Goal: Communication & Community: Share content

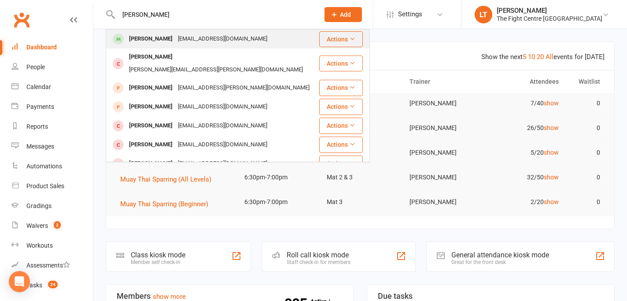
type input "[PERSON_NAME]"
click at [167, 37] on div "[PERSON_NAME]" at bounding box center [150, 39] width 49 height 13
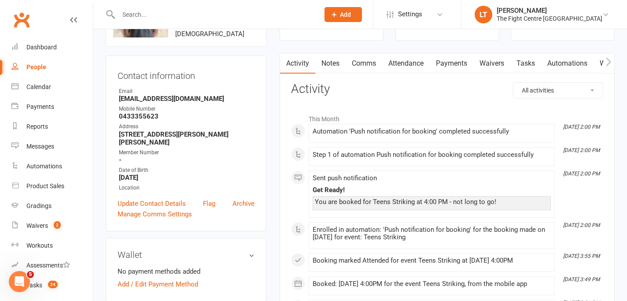
scroll to position [141, 0]
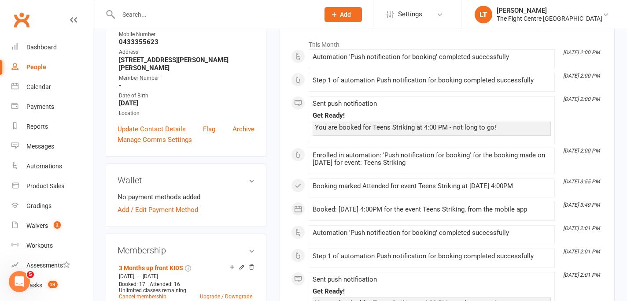
click at [172, 109] on div "Location" at bounding box center [187, 113] width 136 height 8
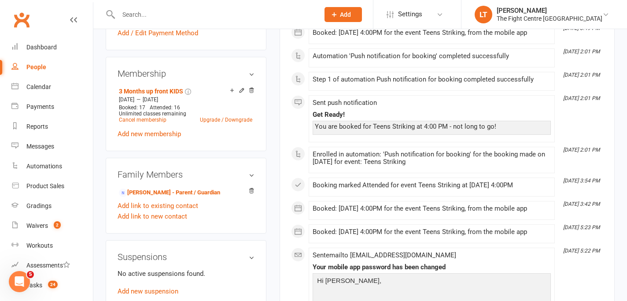
scroll to position [318, 0]
click at [228, 216] on div "Family Members [PERSON_NAME] - Parent / Guardian Add link to existing contact A…" at bounding box center [186, 195] width 161 height 76
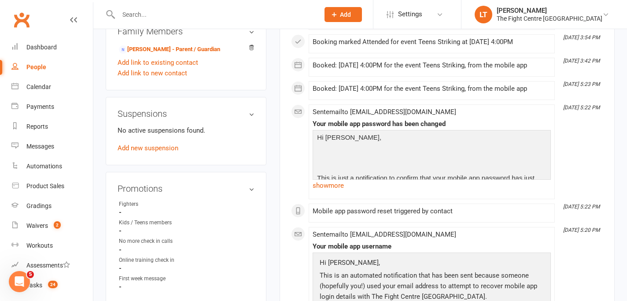
click at [422, 157] on p at bounding box center [432, 158] width 234 height 13
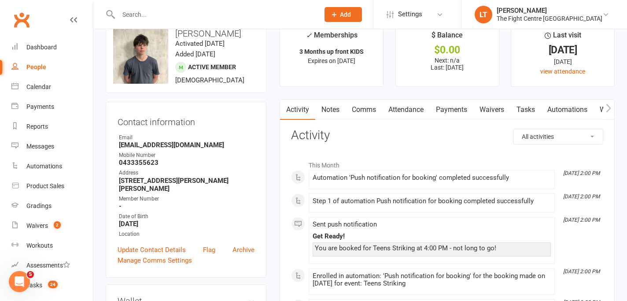
scroll to position [0, 0]
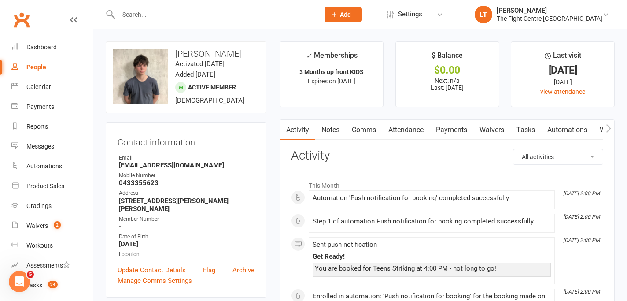
click at [608, 124] on icon "button" at bounding box center [607, 128] width 5 height 9
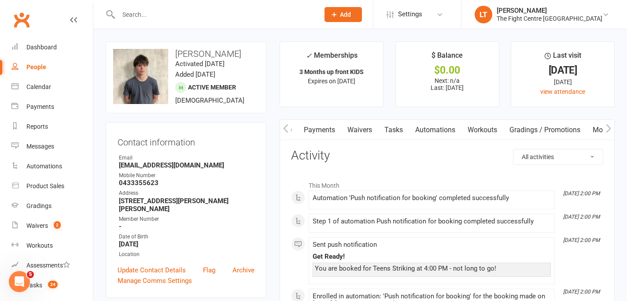
click at [597, 130] on link "Mobile App" at bounding box center [610, 130] width 48 height 20
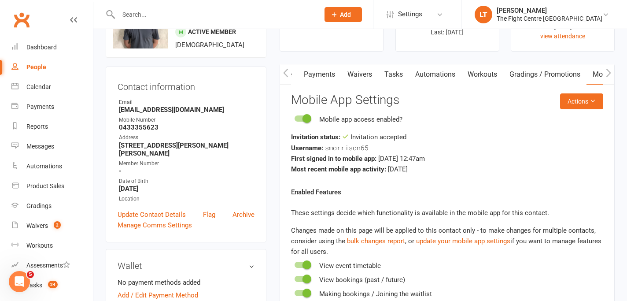
scroll to position [78, 0]
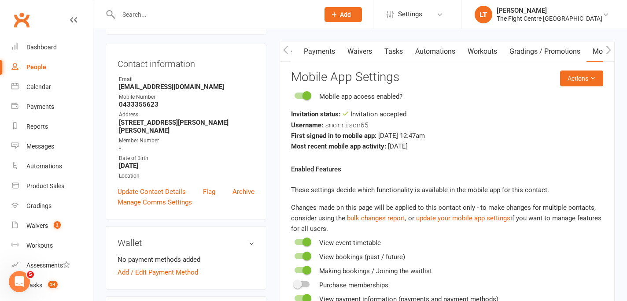
click at [282, 44] on button "button" at bounding box center [285, 51] width 11 height 20
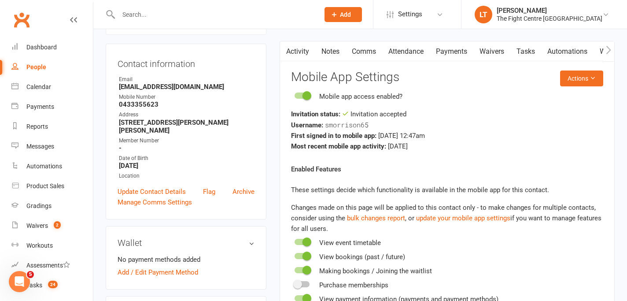
click at [363, 55] on link "Comms" at bounding box center [363, 51] width 37 height 20
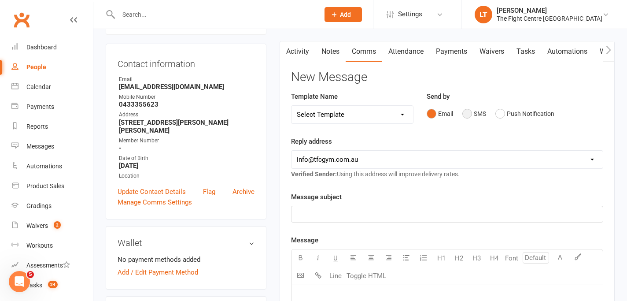
click at [469, 117] on button "SMS" at bounding box center [474, 113] width 24 height 17
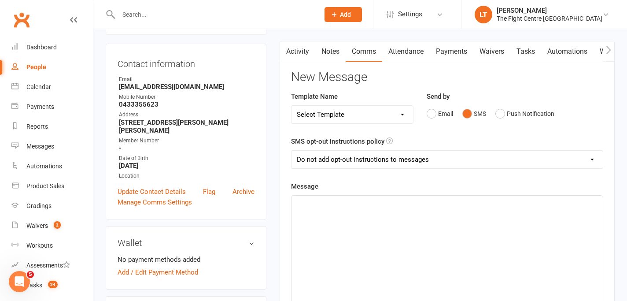
scroll to position [277, 0]
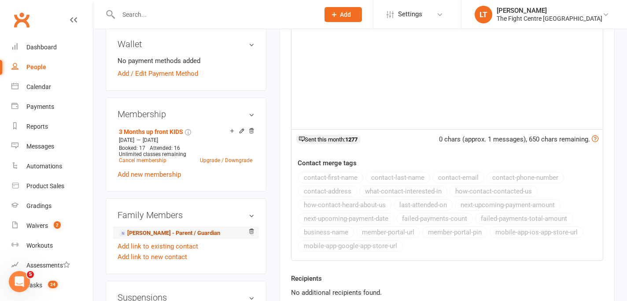
click at [168, 228] on link "[PERSON_NAME] - Parent / Guardian" at bounding box center [169, 232] width 101 height 9
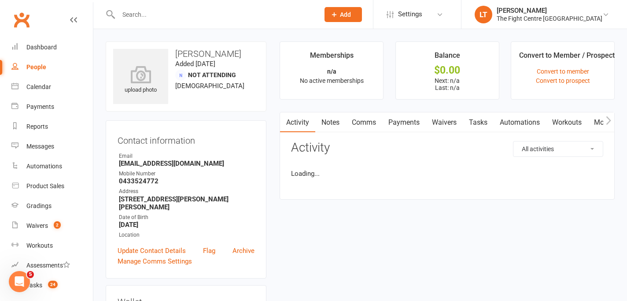
click at [257, 167] on div "Contact information Owner Email [EMAIL_ADDRESS][DOMAIN_NAME] Mobile Number [PHO…" at bounding box center [186, 199] width 161 height 158
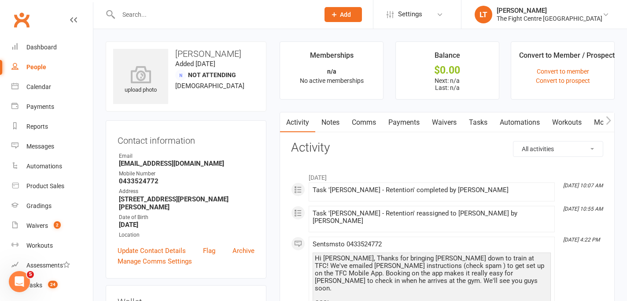
click at [377, 124] on link "Comms" at bounding box center [363, 122] width 37 height 20
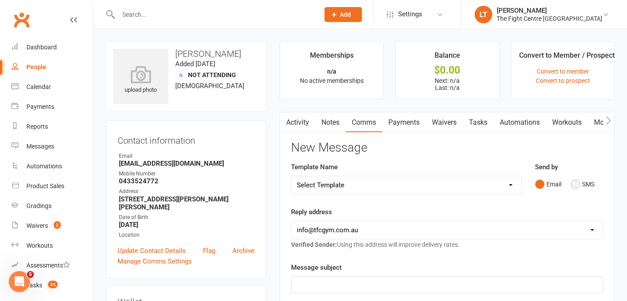
click at [573, 183] on button "SMS" at bounding box center [582, 184] width 24 height 17
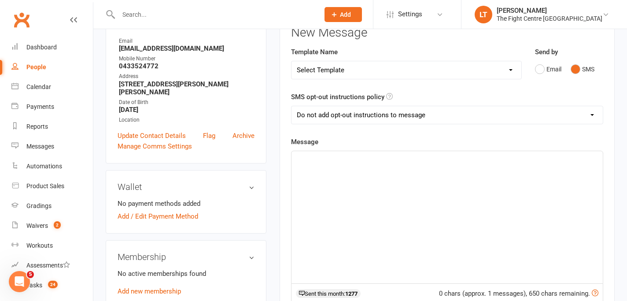
scroll to position [121, 0]
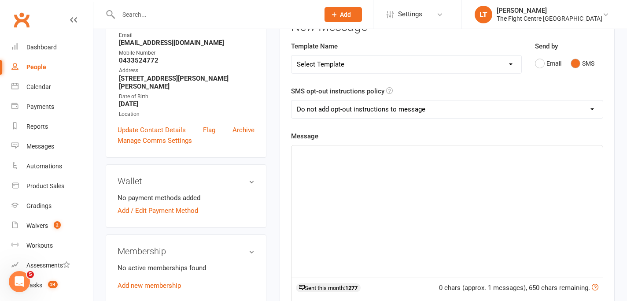
click at [304, 62] on select "Select Template [Email] A Mobile app invitation (1) [Email] Mobile app invitati…" at bounding box center [406, 64] width 230 height 18
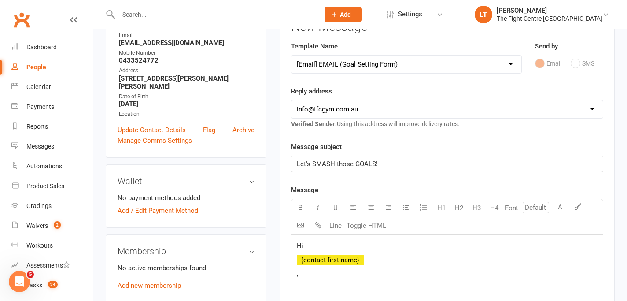
click at [346, 165] on span "Let's SMASH those GOALS!" at bounding box center [337, 164] width 81 height 8
click at [416, 85] on div "Template Name Select Template [Email] A Mobile app invitation (1) [Email] Mobil…" at bounding box center [406, 63] width 244 height 45
click at [459, 69] on select "Select Template [Email] A Mobile app invitation (1) [Email] Mobile app invitati…" at bounding box center [406, 64] width 230 height 18
select select "33"
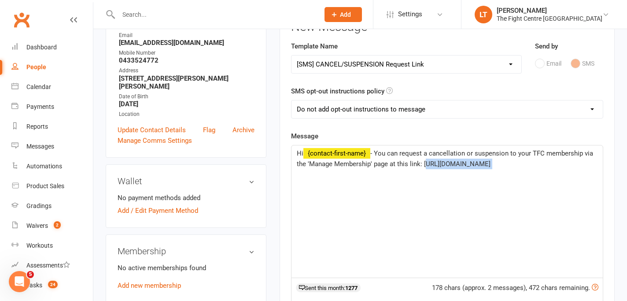
drag, startPoint x: 552, startPoint y: 169, endPoint x: 425, endPoint y: 165, distance: 127.6
click at [425, 165] on div "Hi ﻿ {contact-first-name} - You can request a cancellation or suspension to you…" at bounding box center [446, 211] width 311 height 132
drag, startPoint x: 476, startPoint y: 152, endPoint x: 430, endPoint y: 157, distance: 46.5
click at [430, 157] on p "Hi ﻿ {contact-first-name} - You can request a cancellation or suspension to you…" at bounding box center [447, 158] width 301 height 21
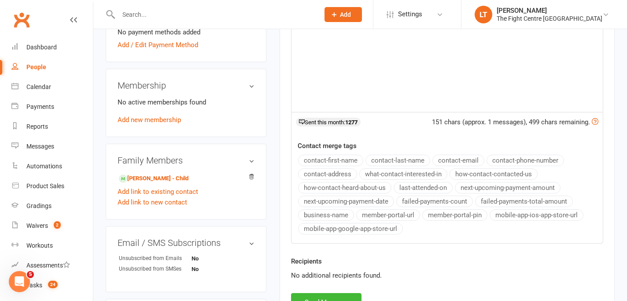
scroll to position [332, 0]
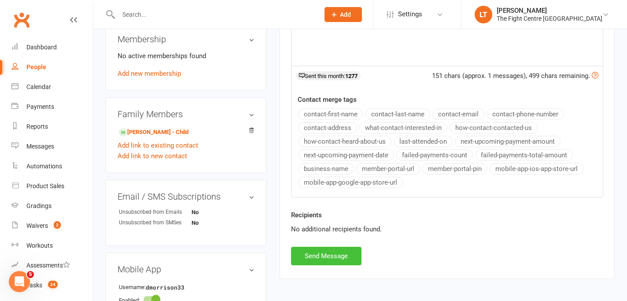
click at [331, 260] on button "Send Message" at bounding box center [326, 255] width 70 height 18
select select
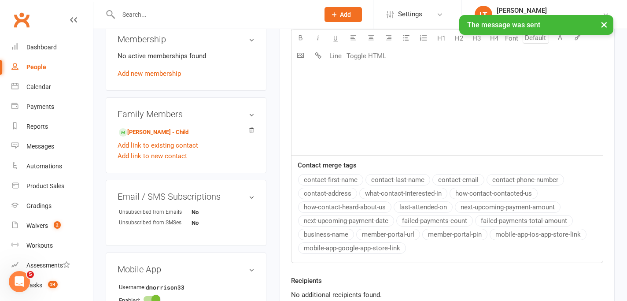
click at [604, 22] on button "×" at bounding box center [604, 24] width 16 height 19
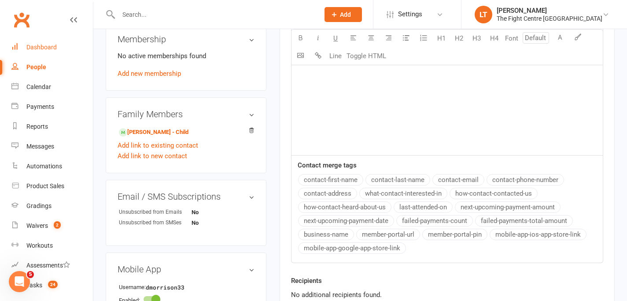
click at [65, 47] on link "Dashboard" at bounding box center [51, 47] width 81 height 20
